Goal: Task Accomplishment & Management: Use online tool/utility

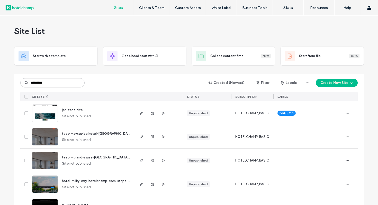
type input "*********"
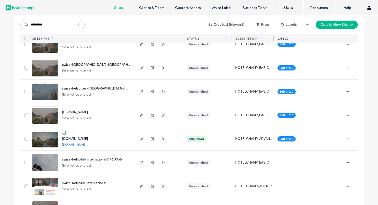
scroll to position [1061, 0]
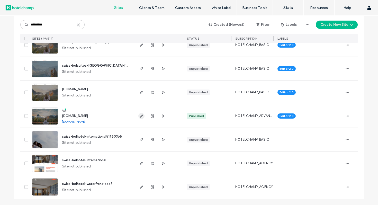
click at [141, 115] on icon "button" at bounding box center [141, 116] width 4 height 4
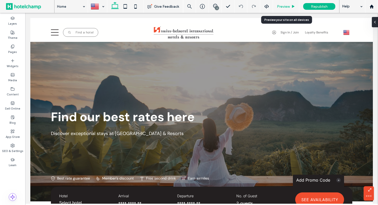
click at [284, 7] on span "Preview" at bounding box center [283, 6] width 13 height 4
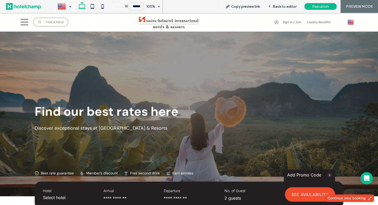
click at [351, 23] on img at bounding box center [350, 22] width 6 height 7
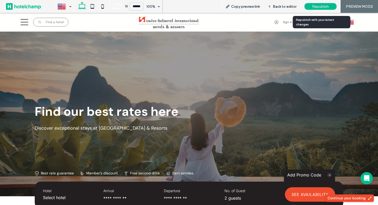
click at [315, 7] on span "Republish" at bounding box center [320, 6] width 17 height 4
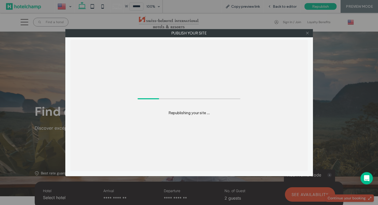
click at [307, 35] on icon at bounding box center [307, 33] width 4 height 4
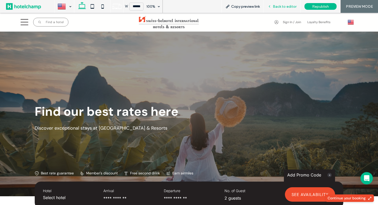
click at [280, 7] on span "Back to editor" at bounding box center [285, 6] width 24 height 4
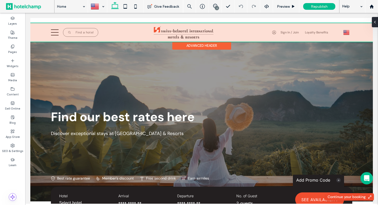
click at [345, 32] on div at bounding box center [201, 32] width 342 height 18
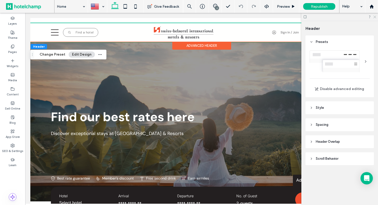
click at [373, 15] on icon at bounding box center [373, 16] width 3 height 3
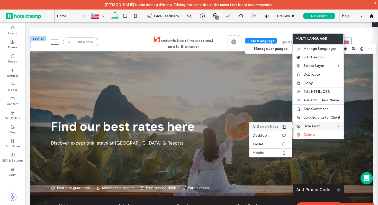
click at [270, 126] on span "All Screen Sizes" at bounding box center [265, 126] width 26 height 4
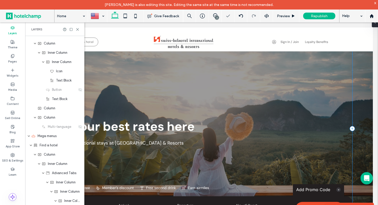
scroll to position [119, 0]
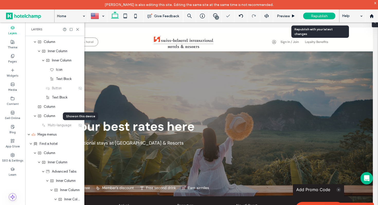
click at [313, 16] on span "Republish" at bounding box center [319, 16] width 17 height 4
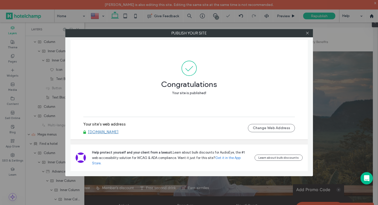
click at [118, 134] on link "www.swiss-belhotel.com" at bounding box center [103, 131] width 31 height 5
click at [306, 32] on icon at bounding box center [307, 33] width 4 height 4
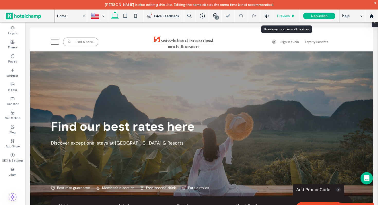
click at [285, 15] on span "Preview" at bounding box center [283, 16] width 13 height 4
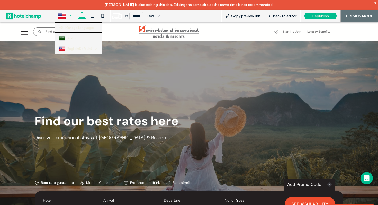
click at [66, 15] on div at bounding box center [64, 16] width 19 height 12
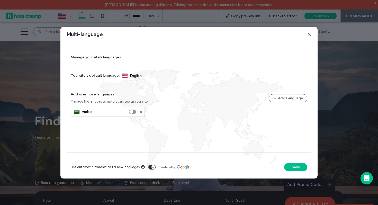
click at [310, 35] on use at bounding box center [309, 34] width 2 height 2
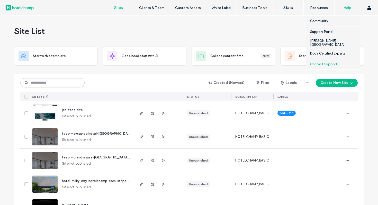
click at [332, 64] on label "Contact Support" at bounding box center [323, 64] width 27 height 4
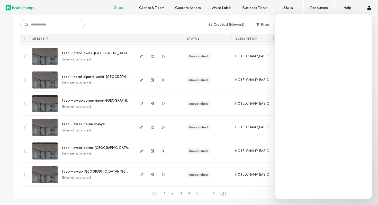
scroll to position [1441, 0]
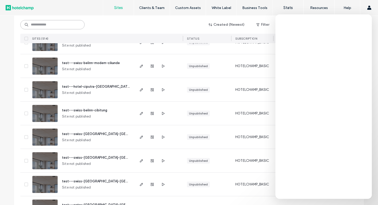
click at [47, 21] on input at bounding box center [52, 24] width 64 height 9
type input "*********"
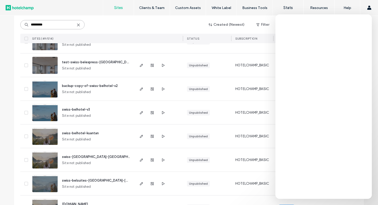
scroll to position [1061, 0]
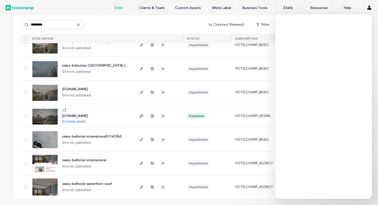
click at [140, 116] on use "button" at bounding box center [141, 115] width 3 height 3
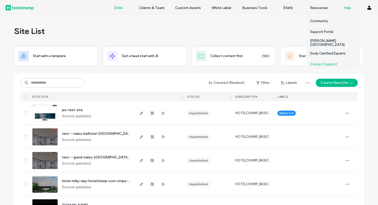
click at [330, 61] on div "Contact Support" at bounding box center [335, 64] width 50 height 11
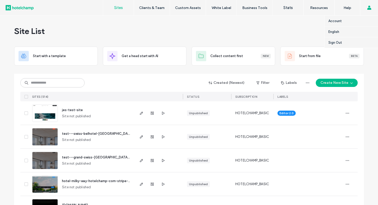
click at [367, 8] on use at bounding box center [369, 8] width 4 height 4
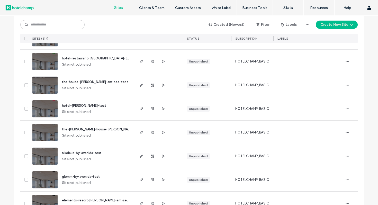
scroll to position [681, 0]
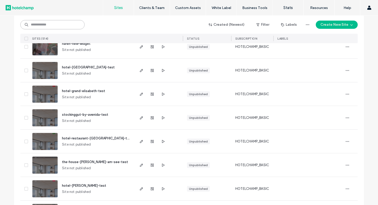
click at [59, 22] on input at bounding box center [52, 24] width 64 height 9
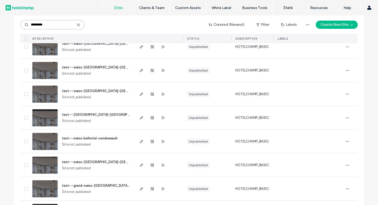
scroll to position [1061, 0]
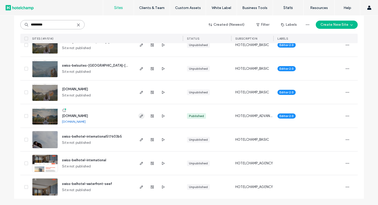
type input "*********"
click at [140, 117] on use "button" at bounding box center [141, 115] width 3 height 3
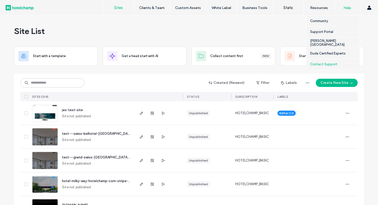
click at [326, 63] on label "Contact Support" at bounding box center [323, 64] width 27 height 4
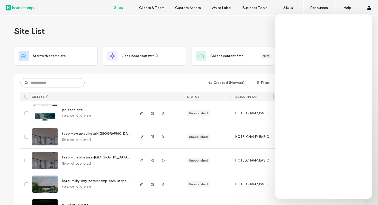
click at [67, 83] on input at bounding box center [52, 82] width 64 height 9
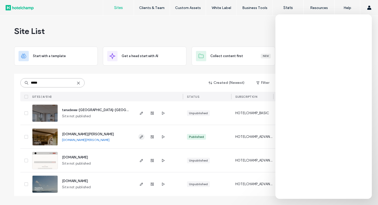
type input "*****"
click at [142, 137] on use "button" at bounding box center [141, 136] width 3 height 3
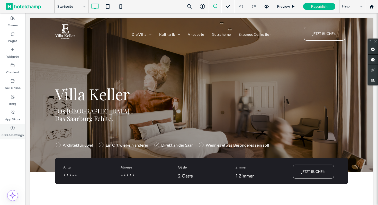
click at [18, 127] on div "SEO & Settings" at bounding box center [12, 132] width 25 height 16
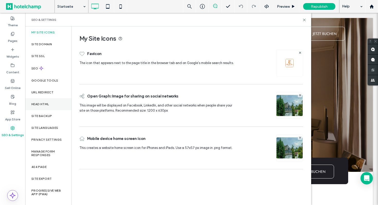
click at [54, 106] on div "Head HTML" at bounding box center [48, 104] width 46 height 12
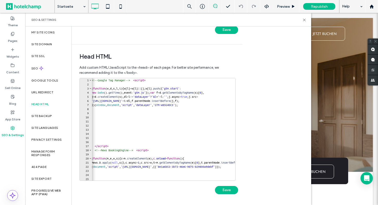
scroll to position [0, 1]
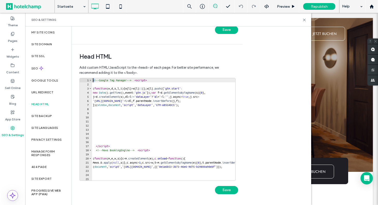
scroll to position [0, 0]
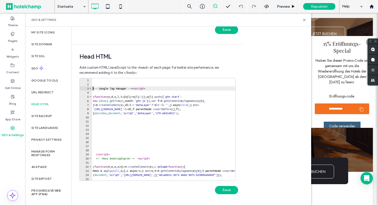
type textarea "**********"
click at [120, 78] on div "**********" at bounding box center [157, 129] width 156 height 103
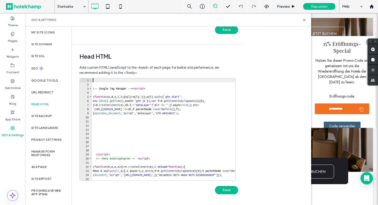
paste textarea "*********"
type textarea "*********"
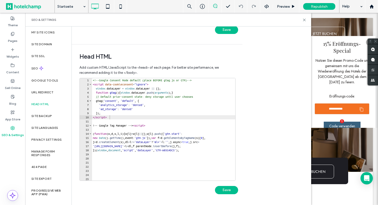
click at [251, 155] on div "Body end HTML Enter your own custom HTML/​JavaScript to be added just before th…" at bounding box center [191, 115] width 239 height 178
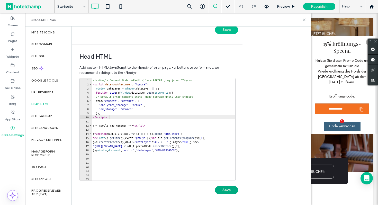
click at [225, 191] on button "Save" at bounding box center [226, 190] width 23 height 8
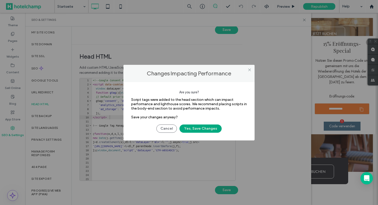
click at [214, 129] on button "Yes, Save Changes" at bounding box center [200, 128] width 42 height 8
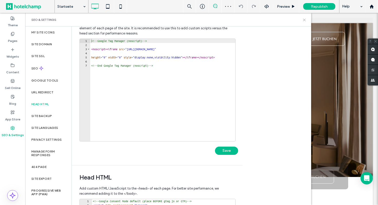
click at [304, 20] on use at bounding box center [304, 20] width 2 height 2
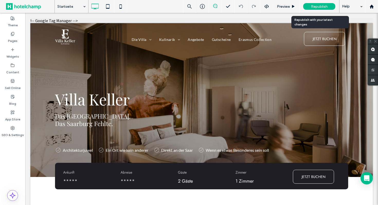
click at [310, 8] on div "Republish" at bounding box center [319, 6] width 32 height 7
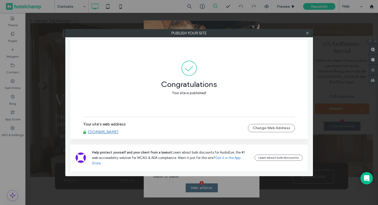
click at [110, 134] on link "[DOMAIN_NAME]" at bounding box center [103, 131] width 31 height 5
click at [306, 33] on icon at bounding box center [307, 33] width 4 height 4
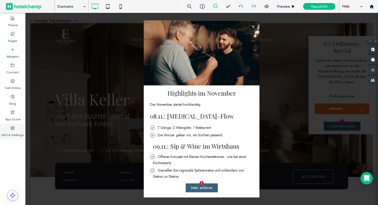
click at [13, 132] on label "SEO & Settings" at bounding box center [13, 133] width 22 height 7
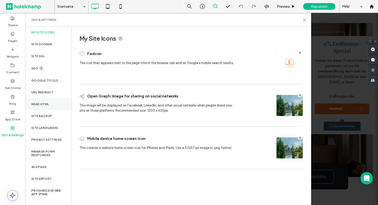
click at [50, 107] on div "Head HTML" at bounding box center [48, 104] width 46 height 12
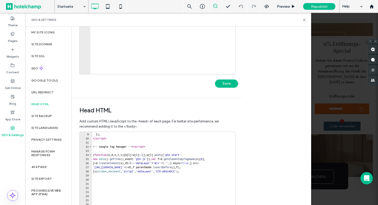
scroll to position [33, 0]
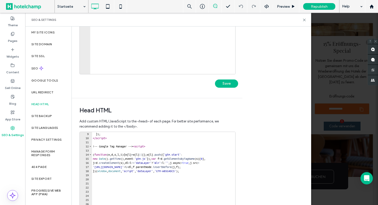
type textarea "**********"
drag, startPoint x: 144, startPoint y: 147, endPoint x: 78, endPoint y: 147, distance: 65.5
click at [78, 147] on div "**********" at bounding box center [155, 178] width 167 height 160
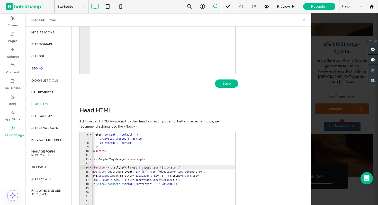
scroll to position [20, 0]
type textarea "*********"
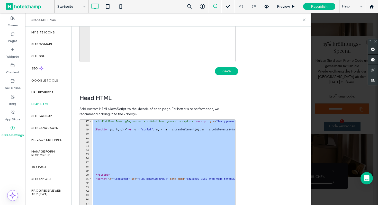
scroll to position [147, 0]
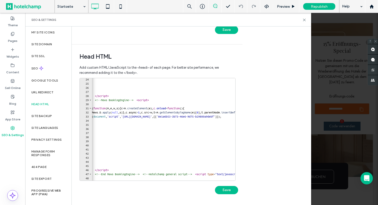
scroll to position [0, 0]
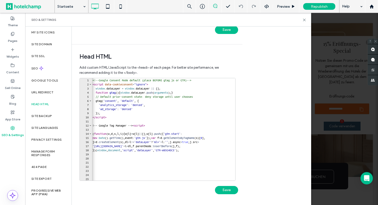
type textarea "*********"
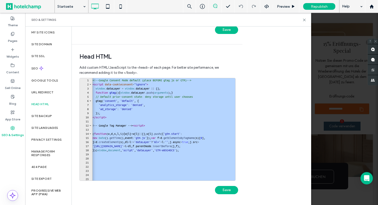
paste textarea "Cursor at row 71"
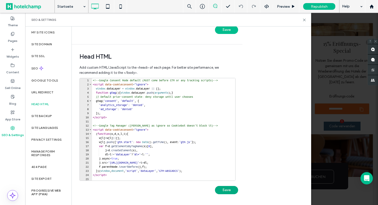
click at [229, 192] on button "Save" at bounding box center [226, 190] width 23 height 8
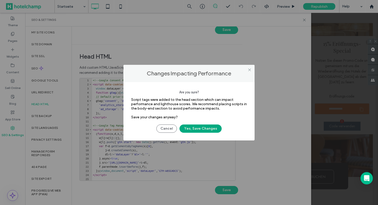
click at [215, 129] on button "Yes, Save Changes" at bounding box center [200, 128] width 42 height 8
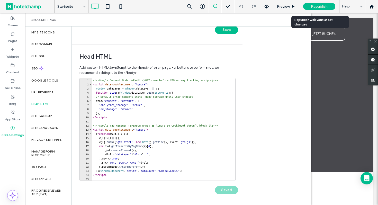
click at [313, 5] on span "Republish" at bounding box center [319, 6] width 17 height 4
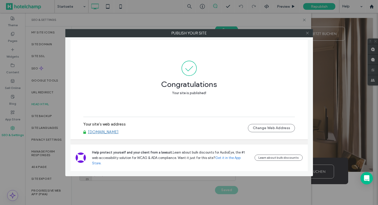
click at [308, 34] on icon at bounding box center [307, 33] width 4 height 4
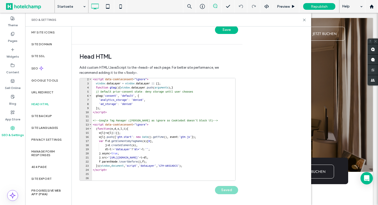
scroll to position [5, 0]
click at [197, 119] on div "< script data-cookieconsent = "ignore" > window . dataLayer = window . dataLaye…" at bounding box center [189, 132] width 194 height 110
type textarea "*********"
